Goal: Task Accomplishment & Management: Manage account settings

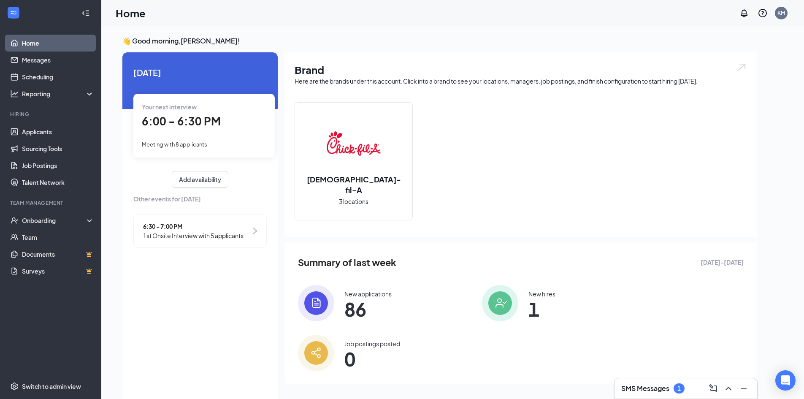
click at [658, 389] on h3 "SMS Messages" at bounding box center [645, 388] width 48 height 9
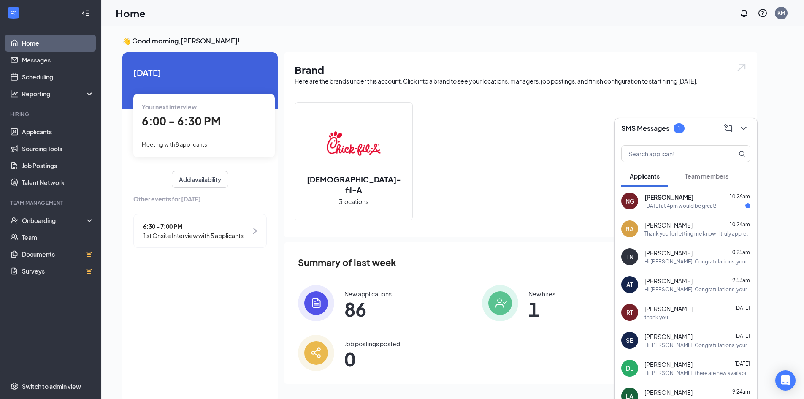
click at [691, 200] on span "[PERSON_NAME]" at bounding box center [668, 197] width 49 height 8
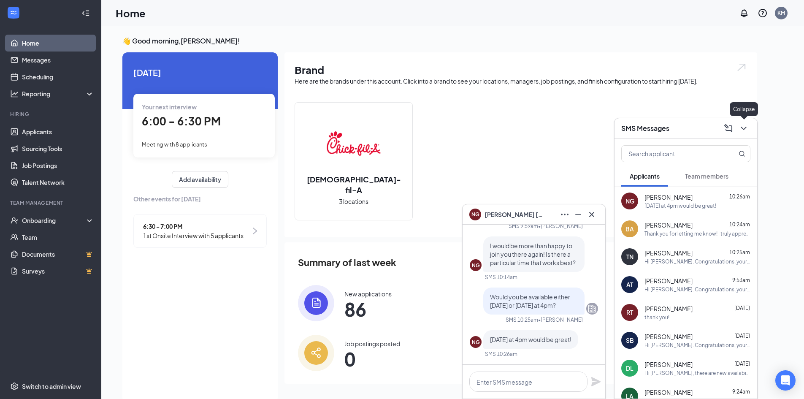
click at [743, 126] on icon "ChevronDown" at bounding box center [744, 128] width 10 height 10
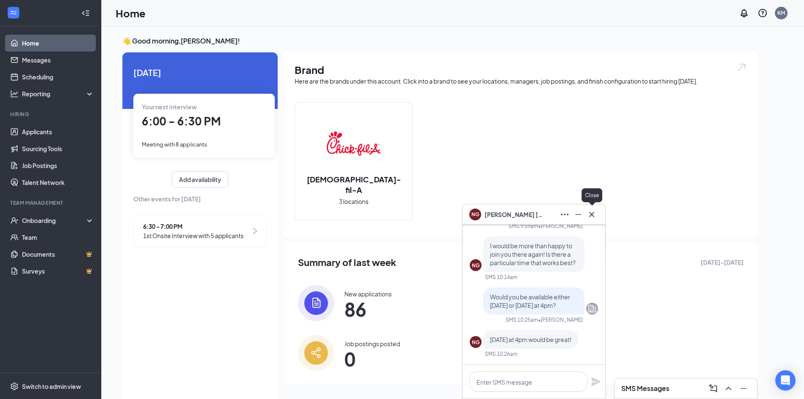
click at [590, 214] on icon "Cross" at bounding box center [592, 214] width 10 height 10
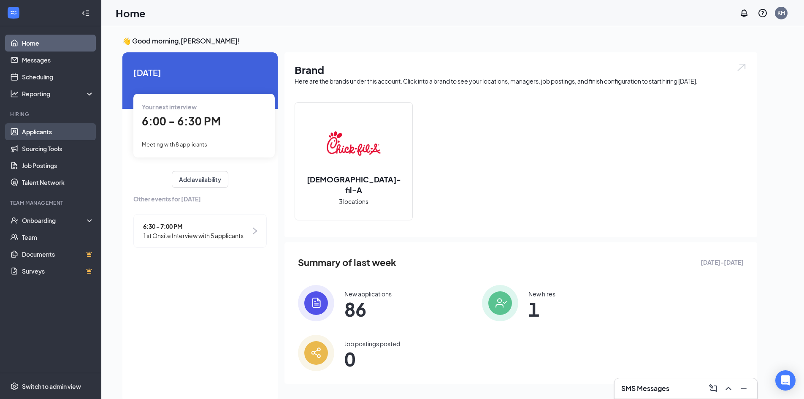
click at [41, 133] on link "Applicants" at bounding box center [58, 131] width 72 height 17
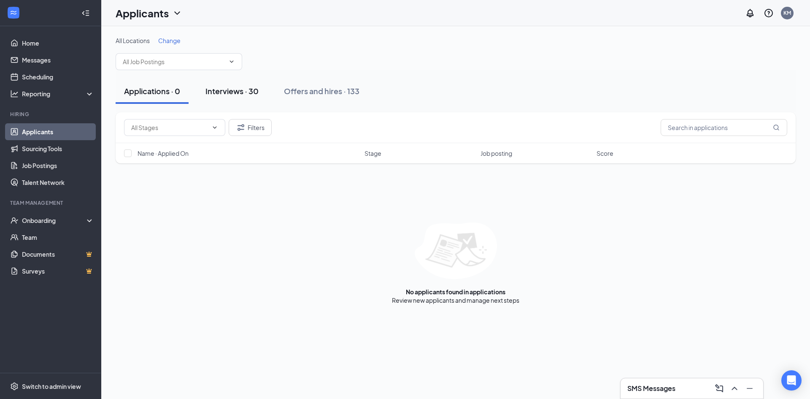
click at [226, 90] on div "Interviews · 30" at bounding box center [232, 91] width 53 height 11
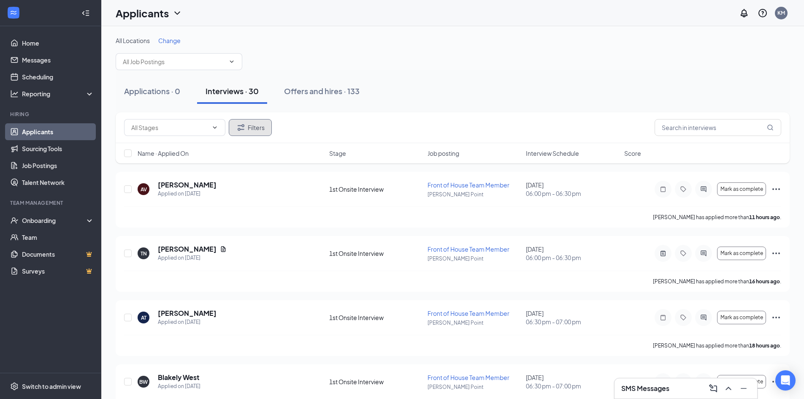
click at [241, 125] on icon "Filter" at bounding box center [241, 127] width 7 height 6
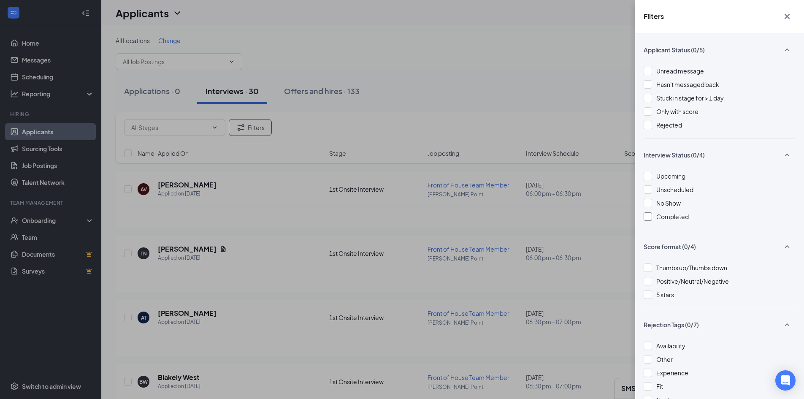
click at [650, 216] on div at bounding box center [648, 216] width 8 height 8
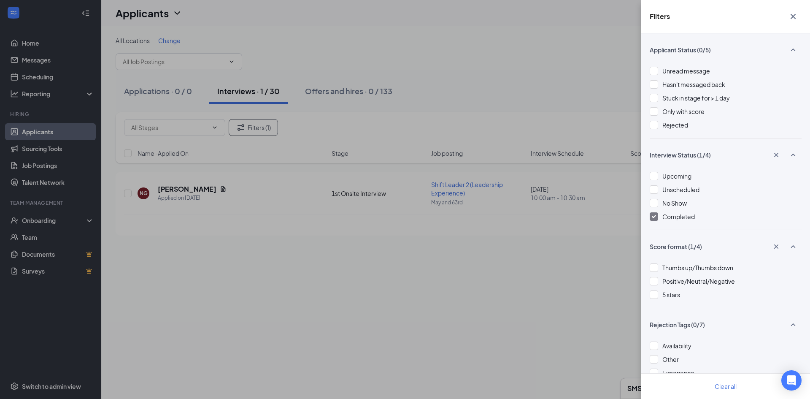
click at [795, 14] on icon "Cross" at bounding box center [793, 16] width 5 height 5
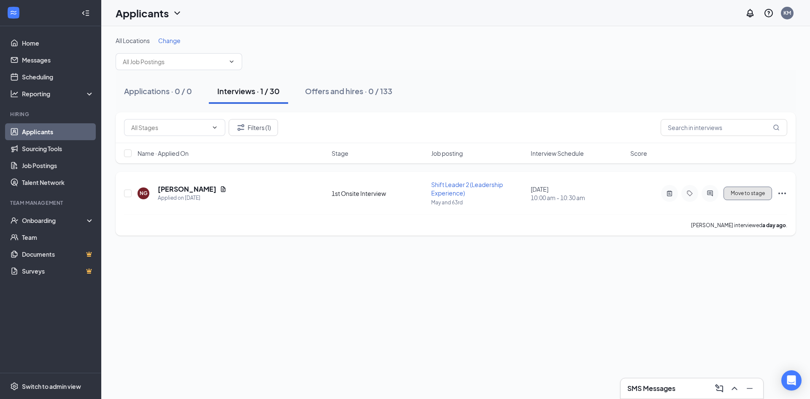
click at [753, 194] on span "Move to stage" at bounding box center [748, 193] width 34 height 6
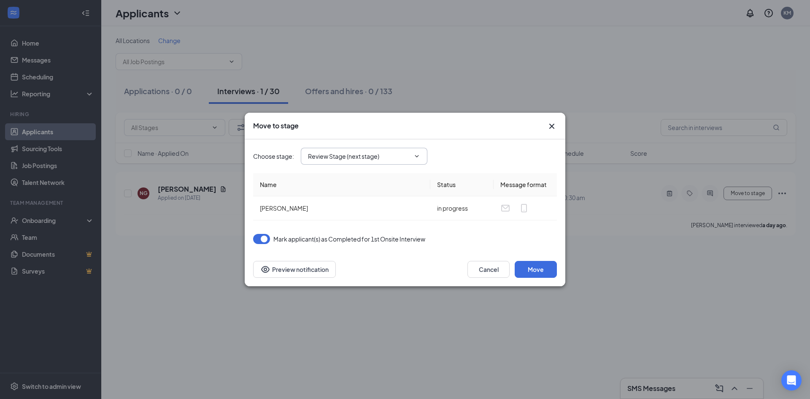
click at [342, 152] on input "Review Stage (next stage)" at bounding box center [359, 156] width 102 height 9
click at [349, 207] on div "Final Interview Stage (Enterprise Leader)" at bounding box center [370, 207] width 111 height 9
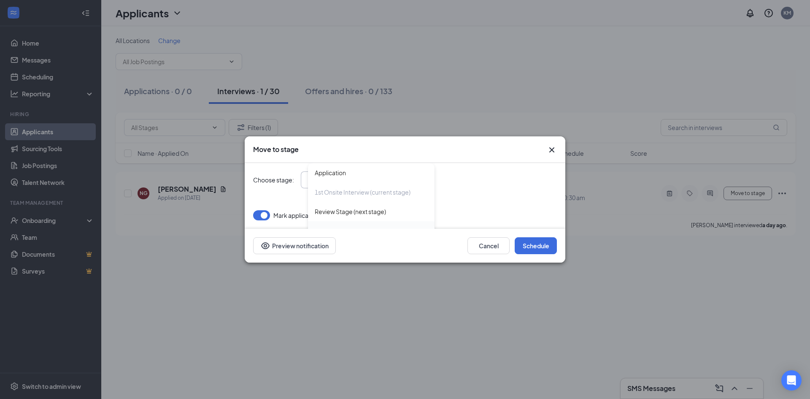
type input "Final Interview Stage (Enterprise Leader)"
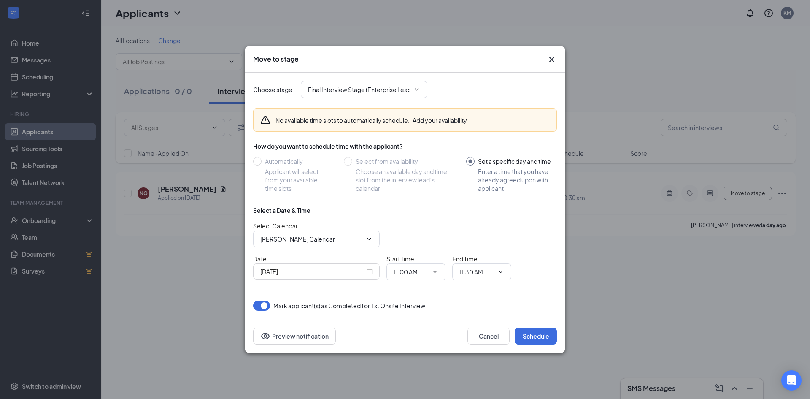
click at [370, 272] on div "[DATE]" at bounding box center [316, 271] width 112 height 9
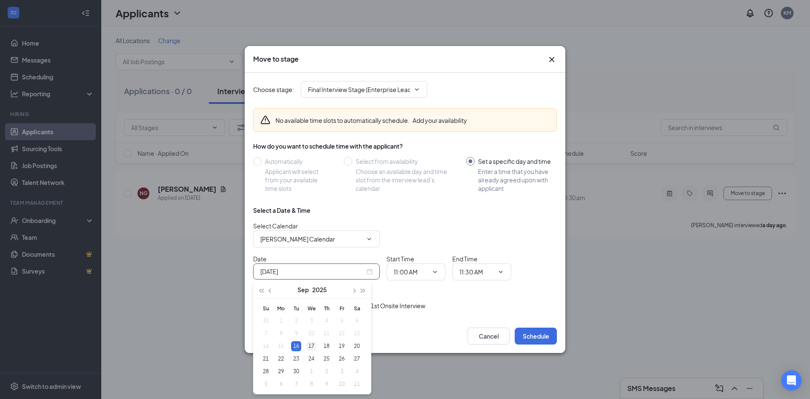
type input "[DATE]"
click at [309, 347] on div "17" at bounding box center [311, 346] width 10 height 10
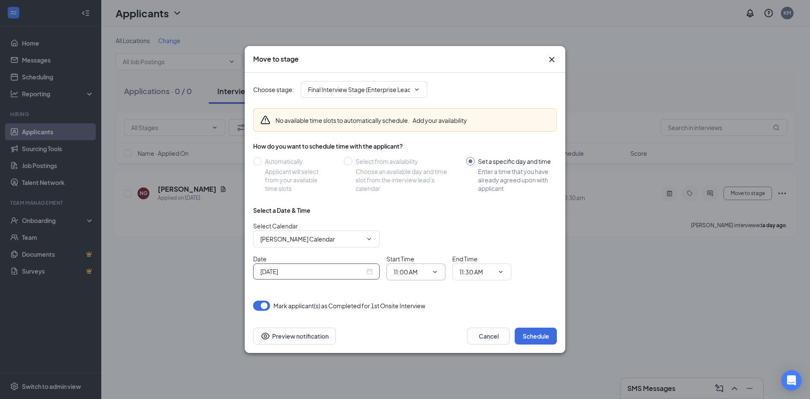
click at [403, 272] on input "11:00 AM" at bounding box center [411, 271] width 35 height 9
click at [414, 207] on div "04:00 PM" at bounding box center [413, 209] width 25 height 9
type input "04:00 PM"
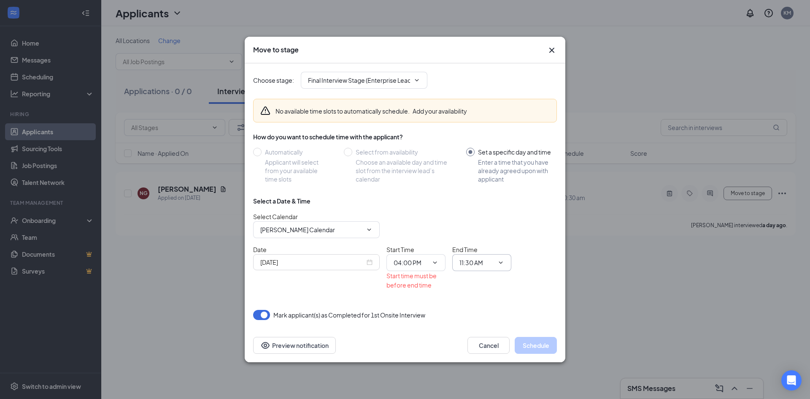
click at [474, 269] on span "11:30 AM" at bounding box center [481, 262] width 59 height 17
click at [473, 266] on input "11:30 AM" at bounding box center [477, 262] width 35 height 9
click at [491, 221] on div "04:15 PM" at bounding box center [478, 219] width 25 height 9
type input "04:15 PM"
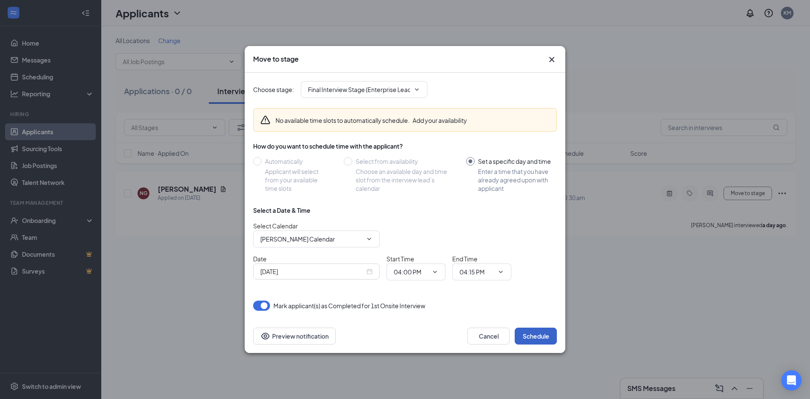
click at [537, 340] on button "Schedule" at bounding box center [536, 336] width 42 height 17
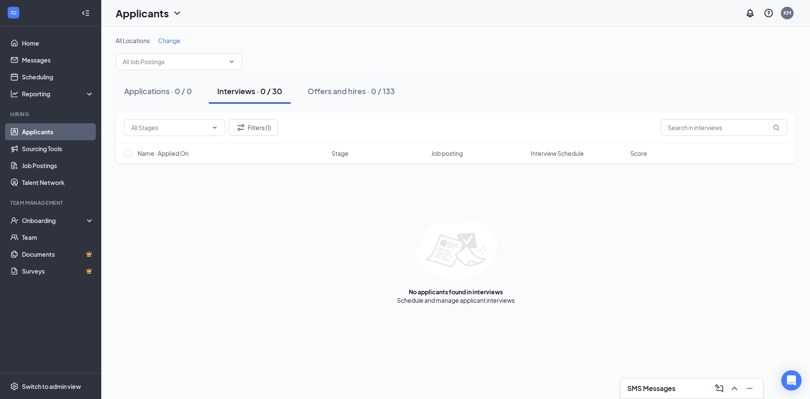
click at [669, 380] on div "SMS Messages" at bounding box center [692, 388] width 143 height 20
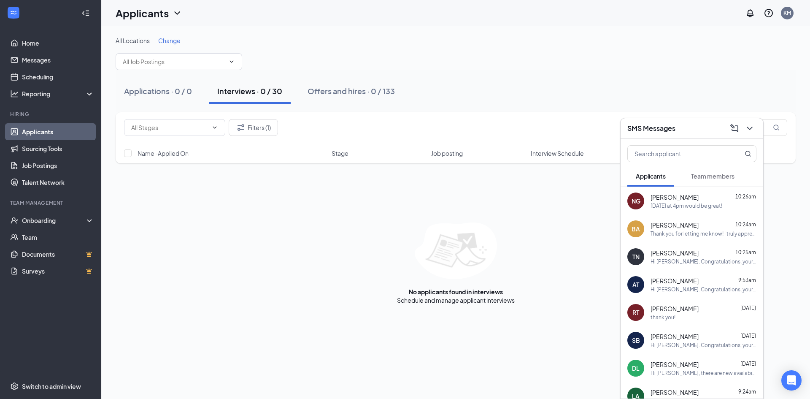
click at [666, 203] on div "[DATE] at 4pm would be great!" at bounding box center [687, 205] width 72 height 7
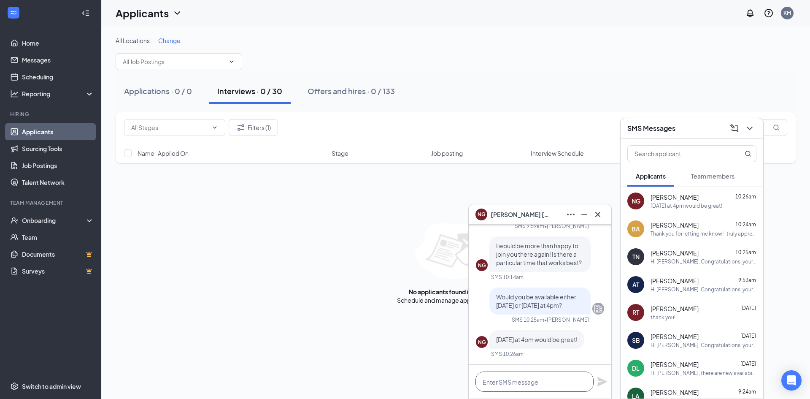
click at [550, 379] on textarea at bounding box center [535, 381] width 118 height 20
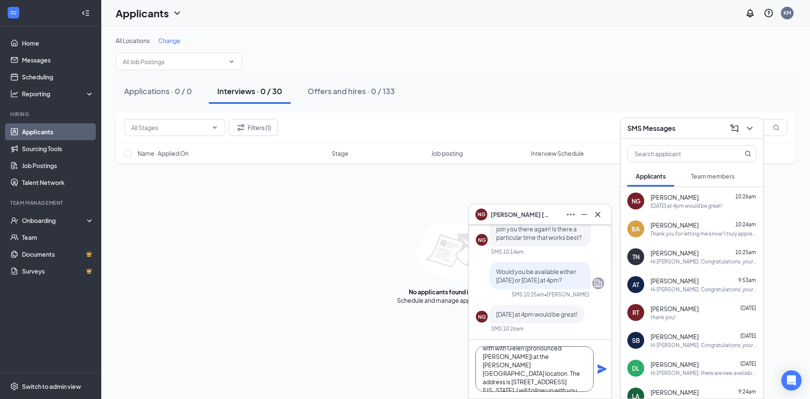
scroll to position [26, 0]
type textarea "Great! I am actually going to schedule with with Gelen (pronounced [PERSON_NAME…"
click at [595, 360] on div "Great! I am actually going to schedule with with Gelen (pronounced [PERSON_NAME…" at bounding box center [540, 368] width 143 height 59
click at [600, 368] on icon "Plane" at bounding box center [602, 368] width 9 height 9
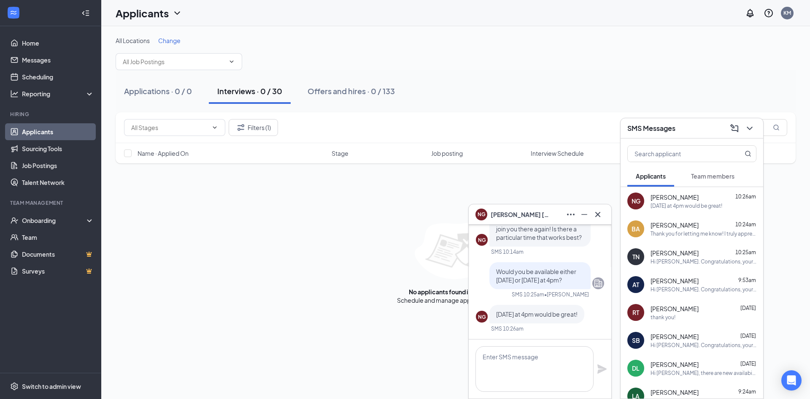
scroll to position [0, 0]
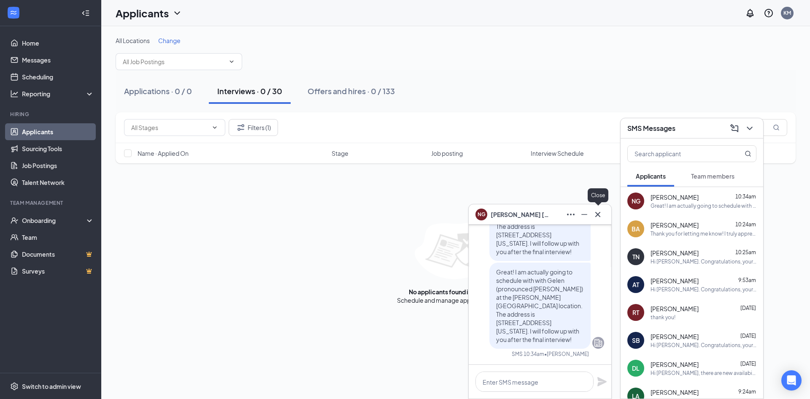
click at [596, 215] on icon "Cross" at bounding box center [598, 214] width 10 height 10
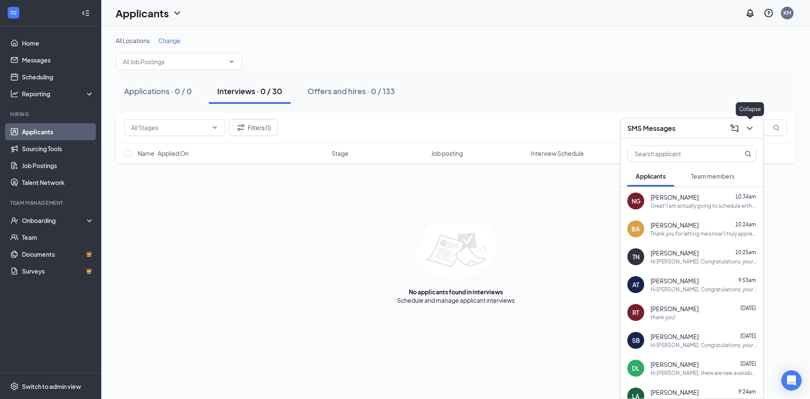
click at [750, 124] on icon "ChevronDown" at bounding box center [750, 128] width 10 height 10
